Goal: Task Accomplishment & Management: Complete application form

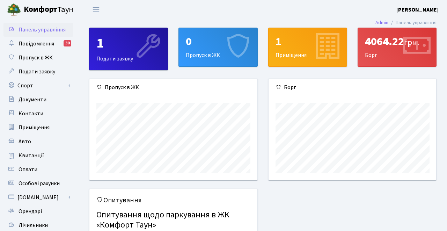
scroll to position [101, 168]
click at [38, 146] on link "Авто" at bounding box center [38, 141] width 70 height 14
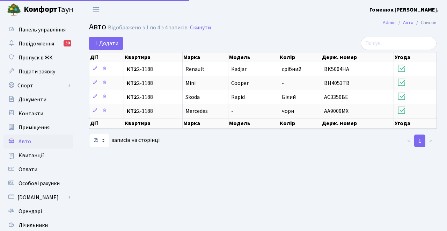
select select "25"
click at [107, 37] on link "Додати" at bounding box center [106, 43] width 34 height 13
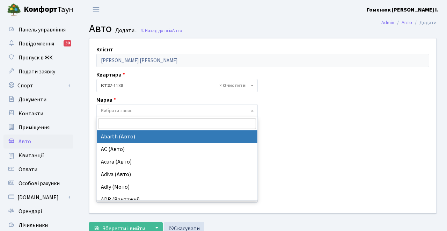
click at [151, 113] on span "Вибрати запис" at bounding box center [175, 110] width 148 height 7
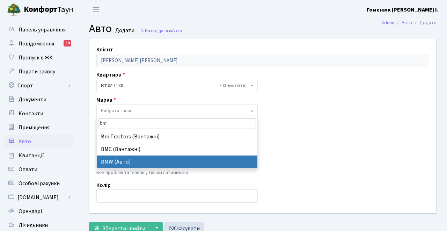
type input "bm"
select select "19"
select select
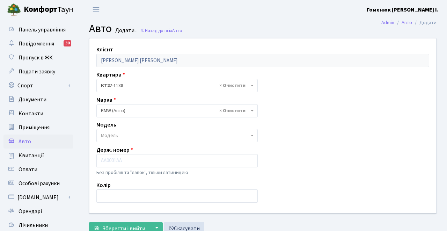
click at [147, 139] on span "Модель" at bounding box center [175, 135] width 148 height 7
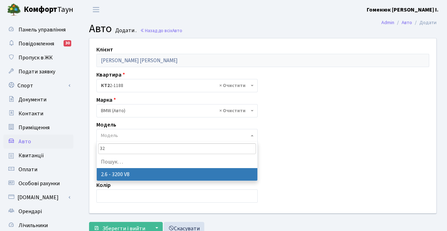
type input "3"
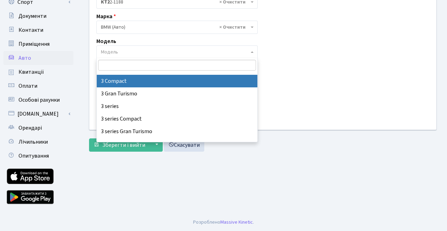
scroll to position [201, 0]
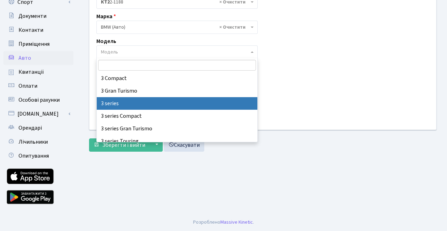
select select "4556"
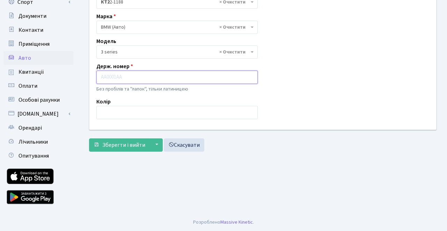
click at [146, 78] on input "text" at bounding box center [176, 77] width 161 height 13
type input "R"
click at [108, 78] on input "KA5435РВ" at bounding box center [176, 77] width 161 height 13
type input "КА5435РВ"
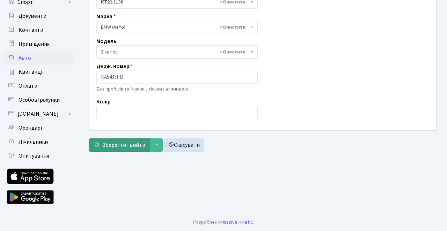
click at [130, 139] on button "Зберегти і вийти" at bounding box center [119, 144] width 61 height 13
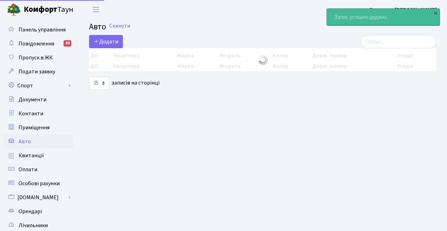
select select "25"
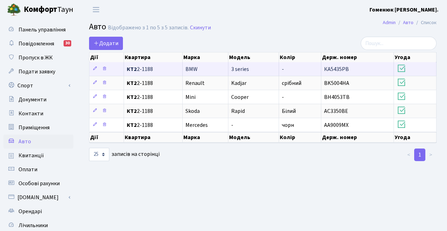
click at [401, 73] on icon at bounding box center [402, 69] width 10 height 10
